Goal: Task Accomplishment & Management: Manage account settings

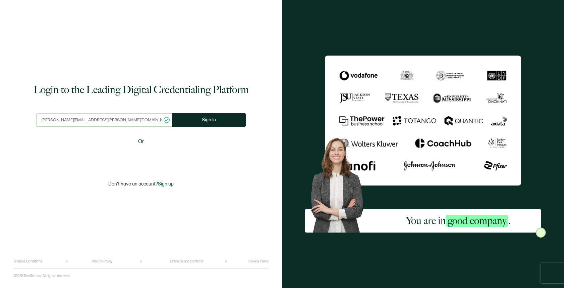
click at [114, 120] on input "[PERSON_NAME][EMAIL_ADDRESS][PERSON_NAME][DOMAIN_NAME]" at bounding box center [104, 119] width 136 height 13
click at [209, 118] on span "Sign In" at bounding box center [209, 119] width 14 height 5
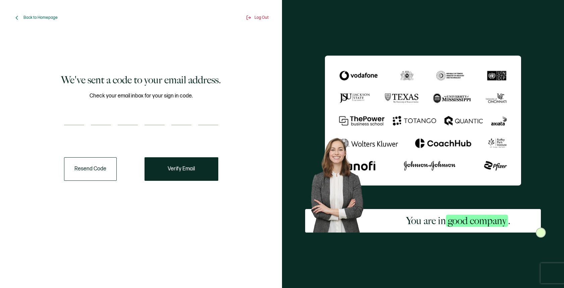
click at [81, 116] on input "number" at bounding box center [74, 118] width 20 height 13
paste input "2"
type input "2"
type input "7"
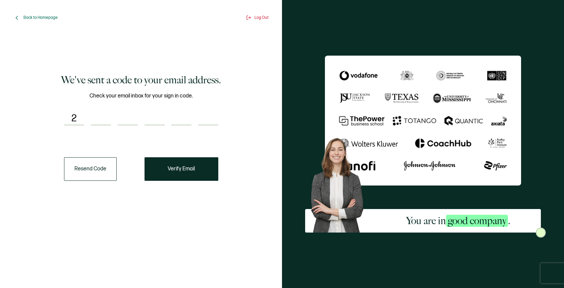
type input "3"
type input "2"
type input "3"
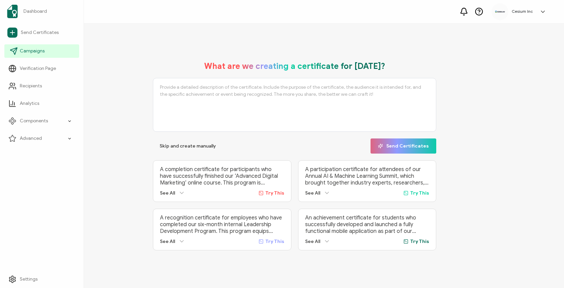
click at [35, 51] on span "Campaigns" at bounding box center [32, 51] width 25 height 7
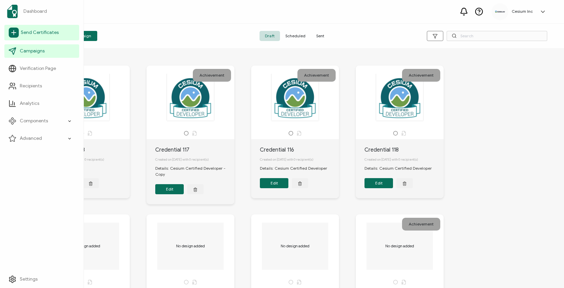
click at [39, 31] on span "Send Certificates" at bounding box center [40, 32] width 38 height 7
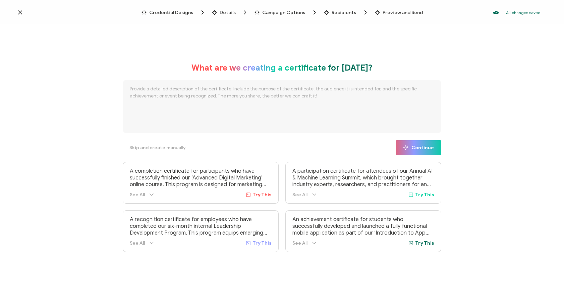
click at [21, 11] on icon at bounding box center [19, 12] width 3 height 3
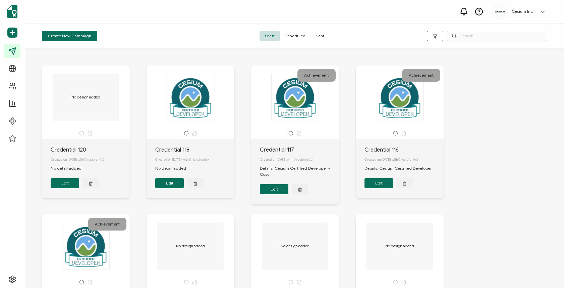
click at [316, 35] on span "Sent" at bounding box center [320, 36] width 19 height 10
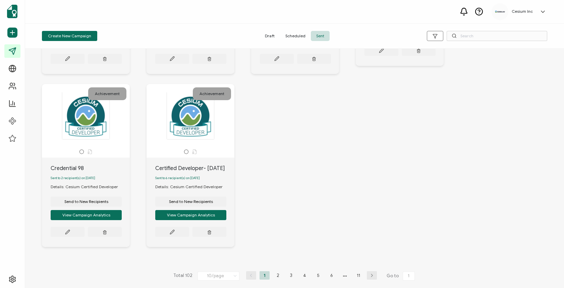
scroll to position [350, 0]
click at [199, 201] on span "Send to New Recipients" at bounding box center [191, 201] width 44 height 4
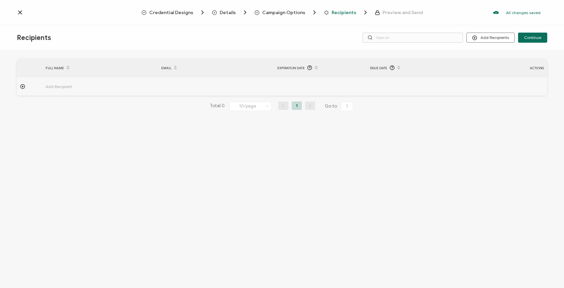
click at [19, 12] on icon at bounding box center [20, 12] width 7 height 7
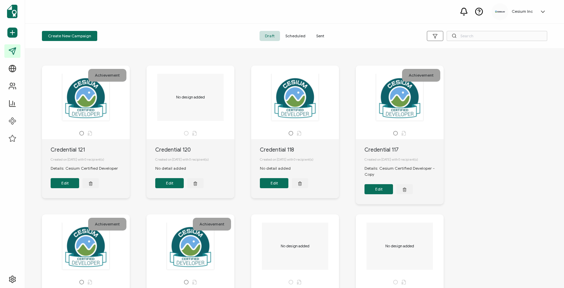
click at [319, 36] on span "Sent" at bounding box center [320, 36] width 19 height 10
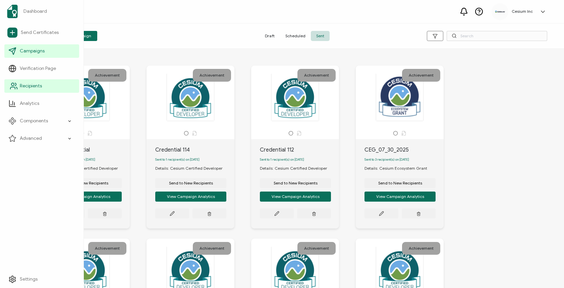
click at [35, 85] on span "Recipients" at bounding box center [31, 86] width 22 height 7
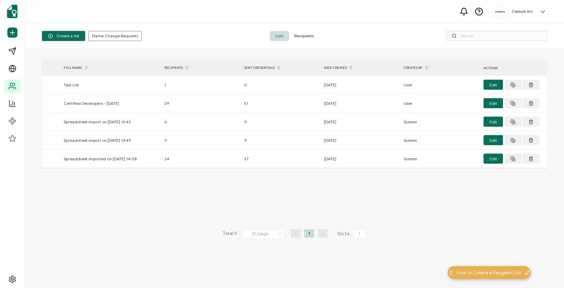
click at [309, 35] on span "Recipients" at bounding box center [304, 36] width 30 height 10
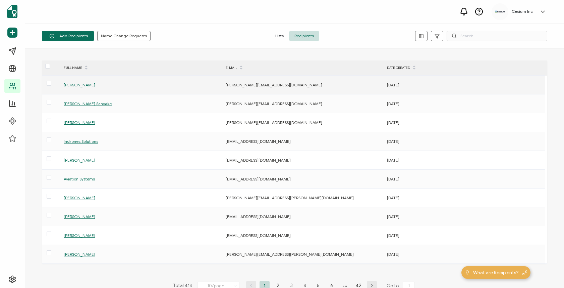
click at [49, 86] on span at bounding box center [49, 84] width 5 height 6
click at [51, 81] on input "checkbox" at bounding box center [51, 81] width 0 height 0
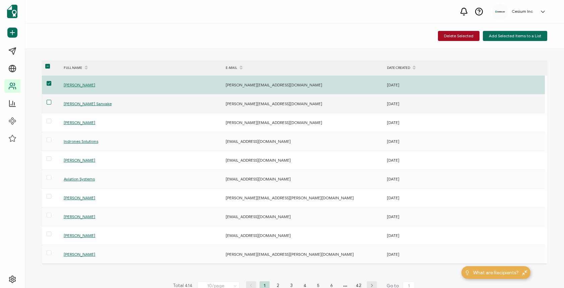
click at [49, 100] on span at bounding box center [49, 102] width 5 height 5
click at [51, 100] on input "checkbox" at bounding box center [51, 100] width 0 height 0
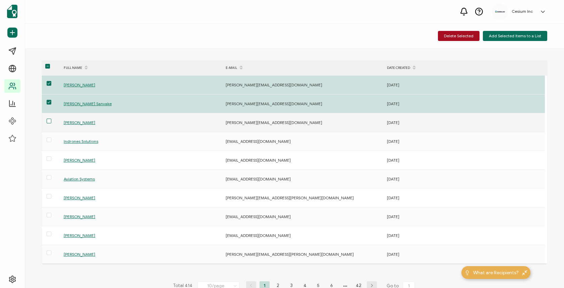
click at [51, 121] on span at bounding box center [49, 120] width 5 height 5
click at [51, 118] on input "checkbox" at bounding box center [51, 118] width 0 height 0
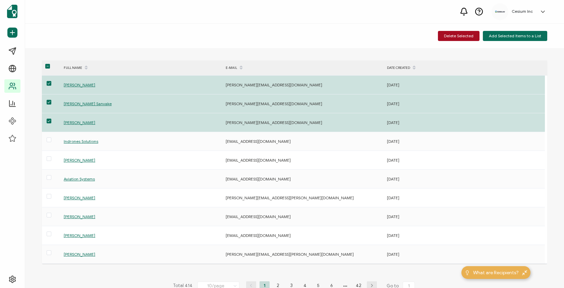
click at [48, 67] on span at bounding box center [47, 66] width 5 height 5
click at [50, 64] on input "checkbox" at bounding box center [50, 64] width 0 height 0
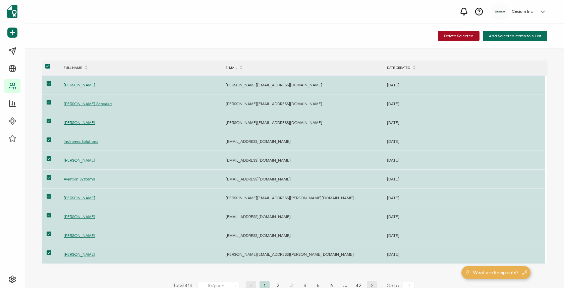
click at [48, 67] on span at bounding box center [47, 66] width 5 height 5
click at [50, 64] on input "checkbox" at bounding box center [50, 64] width 0 height 0
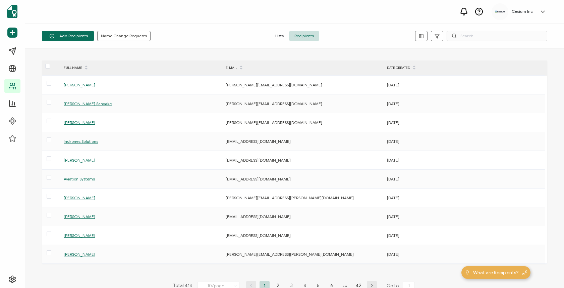
click at [184, 15] on div "Cesium Inc [PERSON_NAME] [PERSON_NAME][EMAIL_ADDRESS][PERSON_NAME][DOMAIN_NAME]…" at bounding box center [294, 11] width 539 height 23
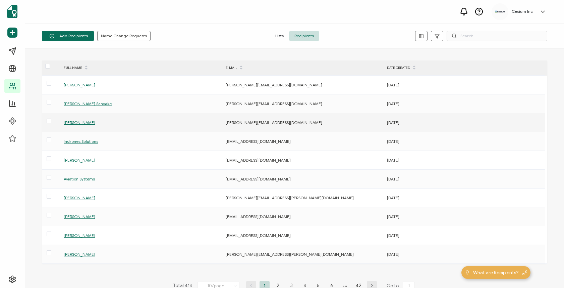
click at [72, 121] on span "[PERSON_NAME]" at bounding box center [80, 122] width 32 height 5
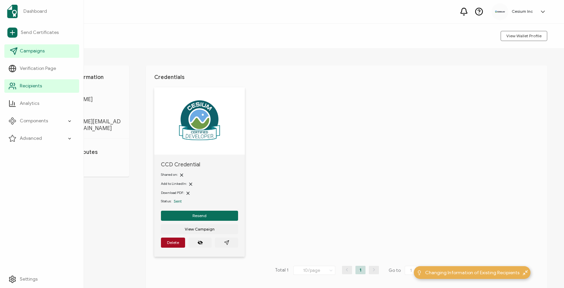
click at [23, 53] on span "Campaigns" at bounding box center [32, 51] width 25 height 7
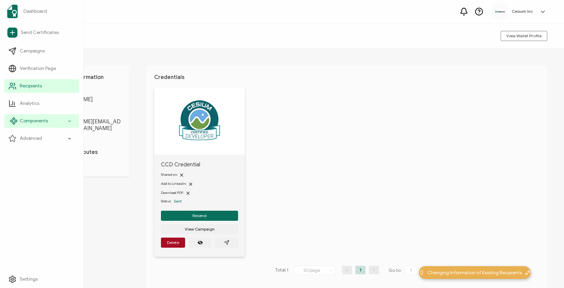
click at [69, 120] on icon at bounding box center [69, 121] width 4 height 8
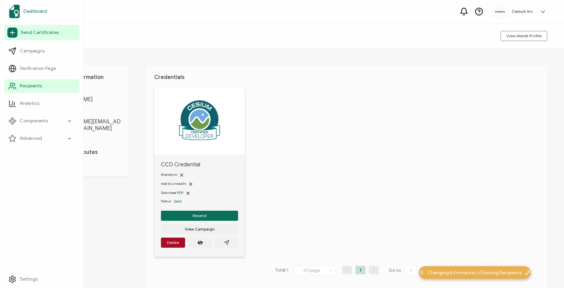
click at [29, 13] on span "Dashboard" at bounding box center [34, 11] width 23 height 7
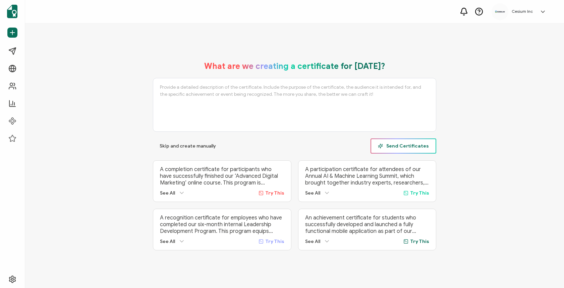
click at [409, 144] on span "Send Certificates" at bounding box center [403, 145] width 51 height 5
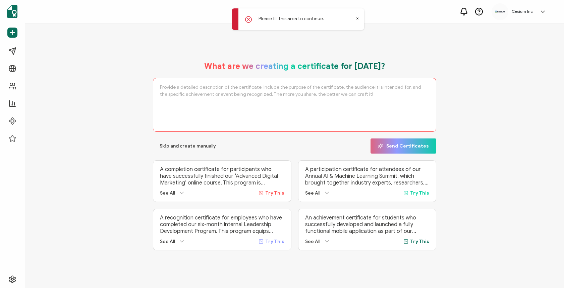
click at [358, 19] on icon at bounding box center [357, 18] width 3 height 3
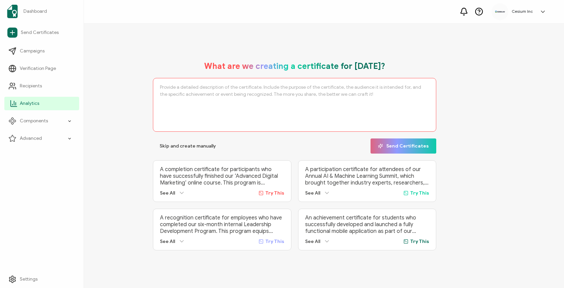
click at [33, 105] on span "Analytics" at bounding box center [29, 103] width 19 height 7
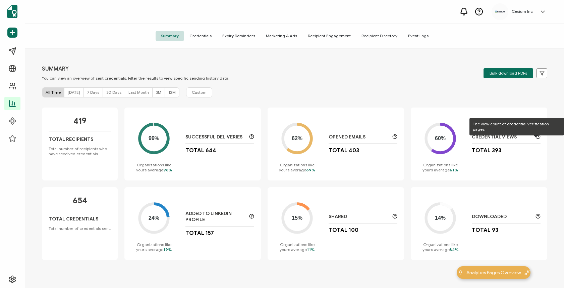
click at [512, 136] on icon at bounding box center [538, 136] width 5 height 5
click at [512, 137] on icon at bounding box center [538, 136] width 5 height 5
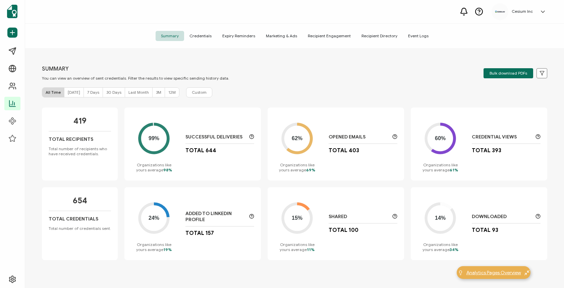
click at [510, 266] on span "Analytics Pages Overview" at bounding box center [494, 272] width 55 height 7
click at [109, 93] on span "30 Days" at bounding box center [113, 92] width 15 height 5
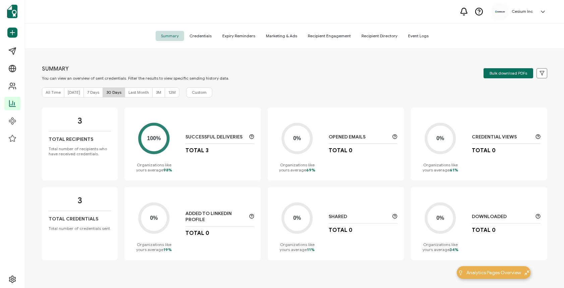
click at [157, 93] on span "3M" at bounding box center [158, 92] width 5 height 5
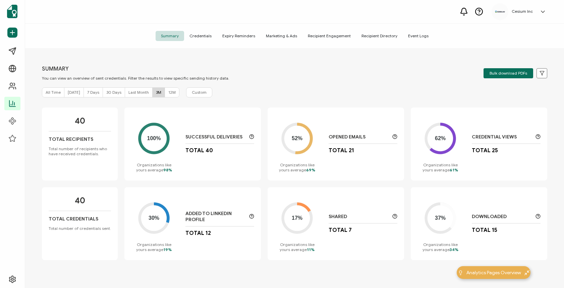
click at [383, 36] on span "Recipient Directory" at bounding box center [379, 36] width 47 height 10
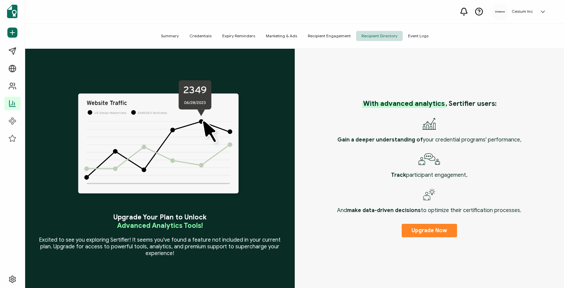
click at [173, 36] on span "Summary" at bounding box center [170, 36] width 29 height 10
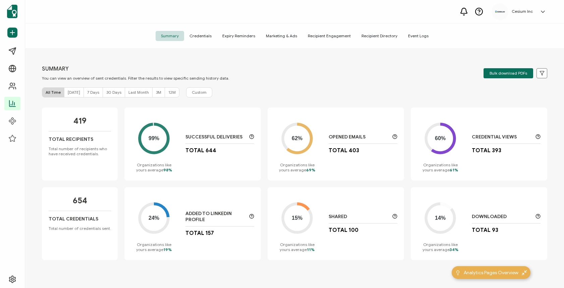
click at [205, 36] on span "Credentials" at bounding box center [200, 36] width 33 height 10
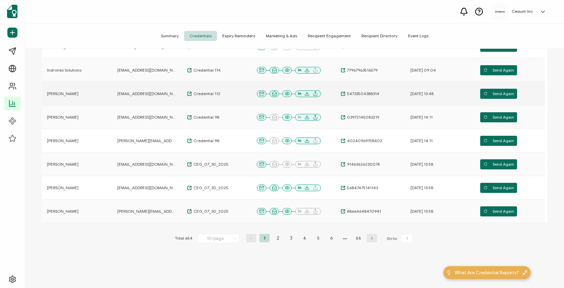
scroll to position [165, 0]
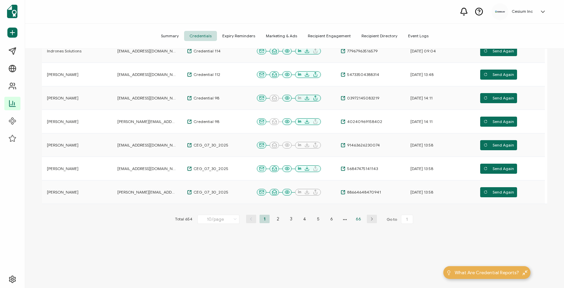
click at [357, 217] on li "66" at bounding box center [359, 218] width 10 height 8
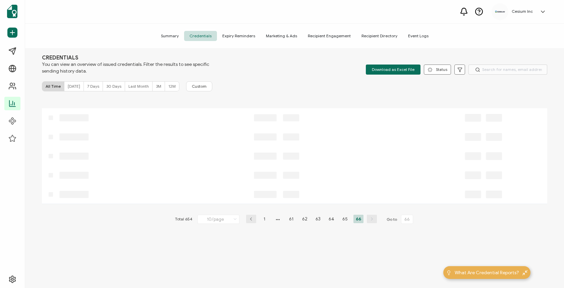
scroll to position [24, 0]
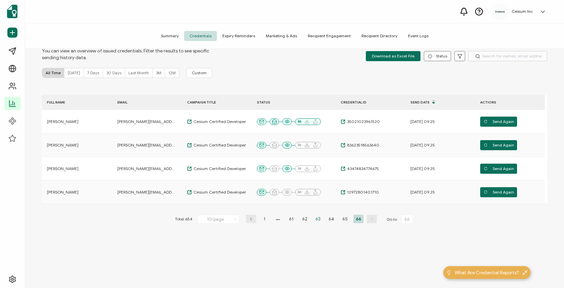
click at [318, 218] on li "63" at bounding box center [318, 218] width 10 height 8
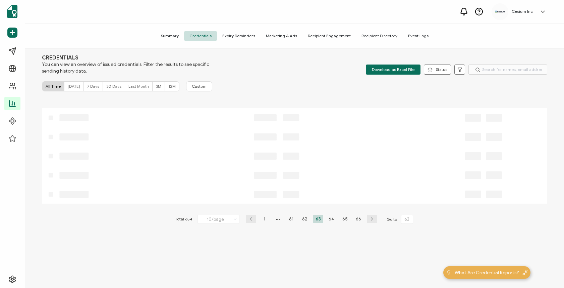
scroll to position [165, 0]
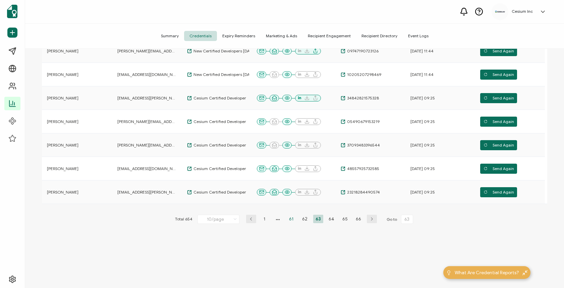
click at [289, 219] on li "61" at bounding box center [292, 218] width 10 height 8
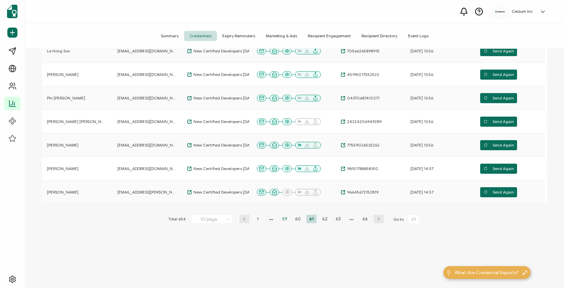
click at [284, 218] on li "59" at bounding box center [285, 218] width 10 height 8
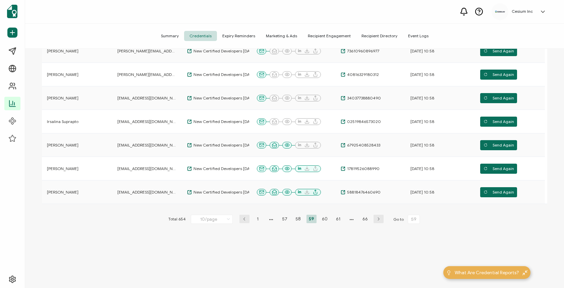
click at [244, 219] on icon "button" at bounding box center [245, 219] width 10 height 4
click at [243, 219] on icon "button" at bounding box center [245, 219] width 10 height 4
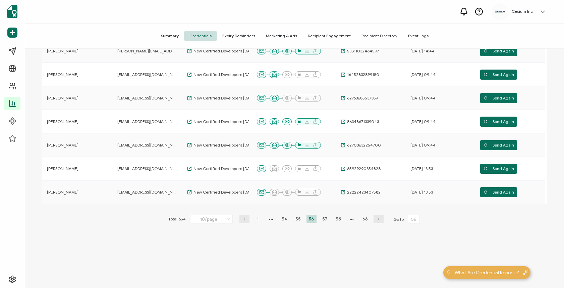
click at [243, 219] on icon "button" at bounding box center [245, 219] width 10 height 4
click at [244, 219] on icon "button" at bounding box center [245, 219] width 10 height 4
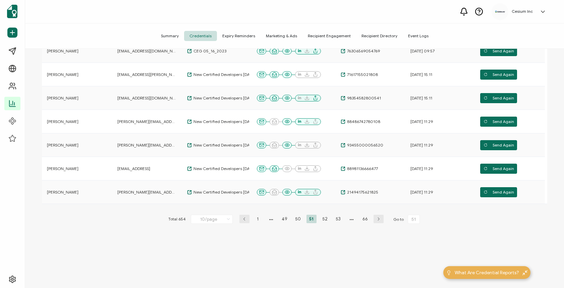
click at [244, 219] on icon "button" at bounding box center [245, 219] width 10 height 4
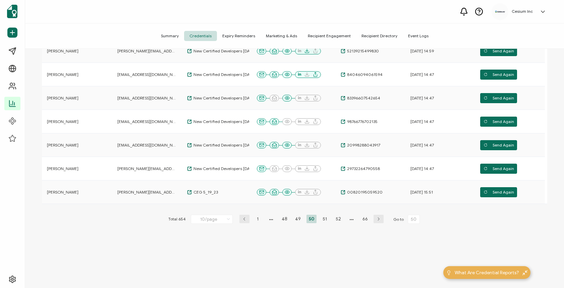
click at [244, 219] on icon "button" at bounding box center [245, 219] width 10 height 4
type input "48"
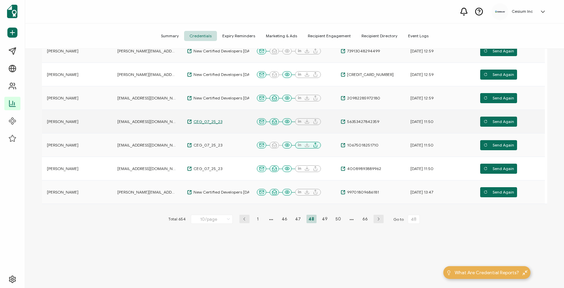
click at [205, 120] on span "CEG_07_25_23" at bounding box center [207, 121] width 31 height 5
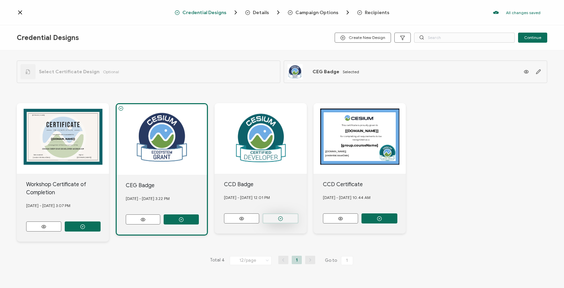
click at [281, 216] on icon "button" at bounding box center [280, 218] width 5 height 5
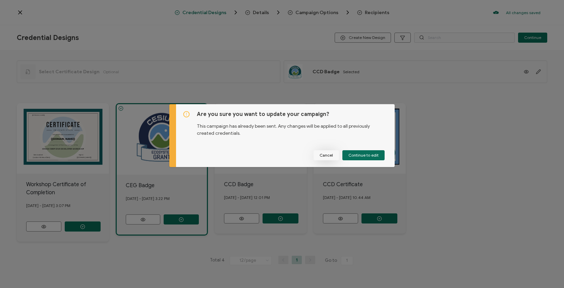
click at [327, 156] on span "Cancel" at bounding box center [326, 155] width 13 height 4
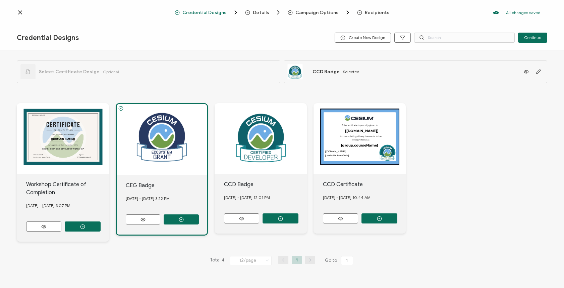
click at [261, 13] on span "Details" at bounding box center [261, 12] width 16 height 5
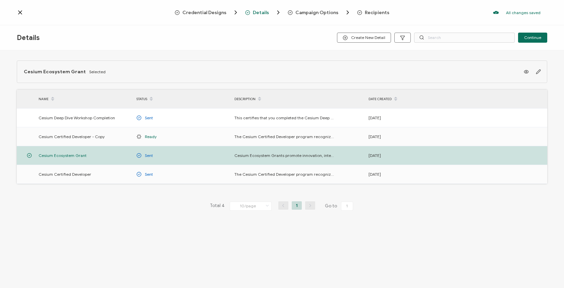
click at [307, 13] on span "Campaign Options" at bounding box center [317, 12] width 43 height 5
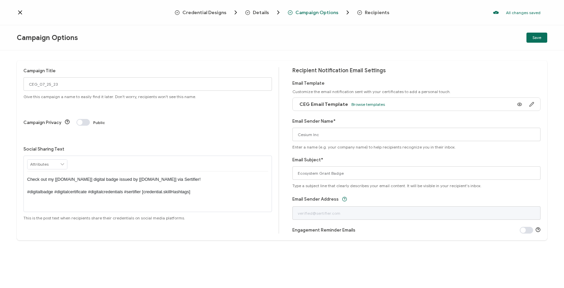
click at [378, 12] on span "Recipients" at bounding box center [377, 12] width 24 height 5
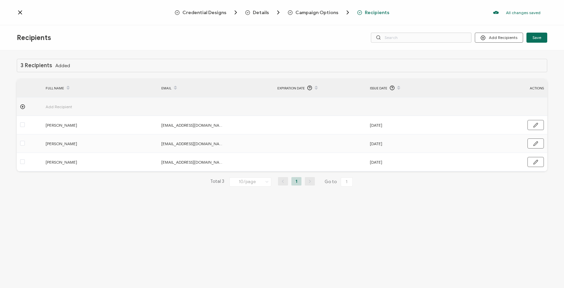
click at [20, 12] on icon at bounding box center [19, 12] width 3 height 3
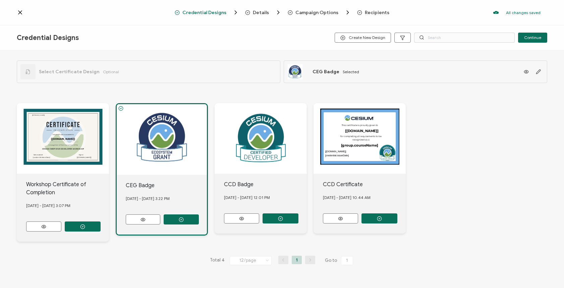
click at [21, 13] on icon at bounding box center [19, 12] width 3 height 3
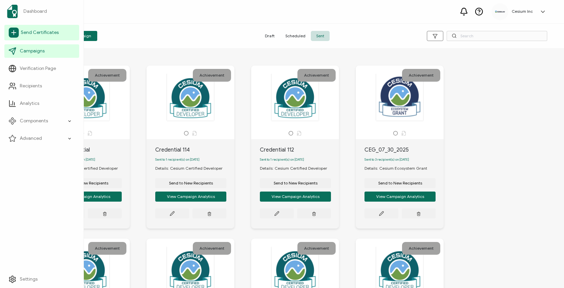
click at [37, 33] on span "Send Certificates" at bounding box center [40, 32] width 38 height 7
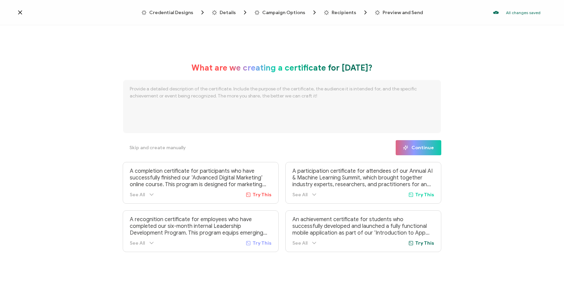
click at [284, 12] on span "Campaign Options" at bounding box center [283, 12] width 43 height 5
